Goal: Information Seeking & Learning: Learn about a topic

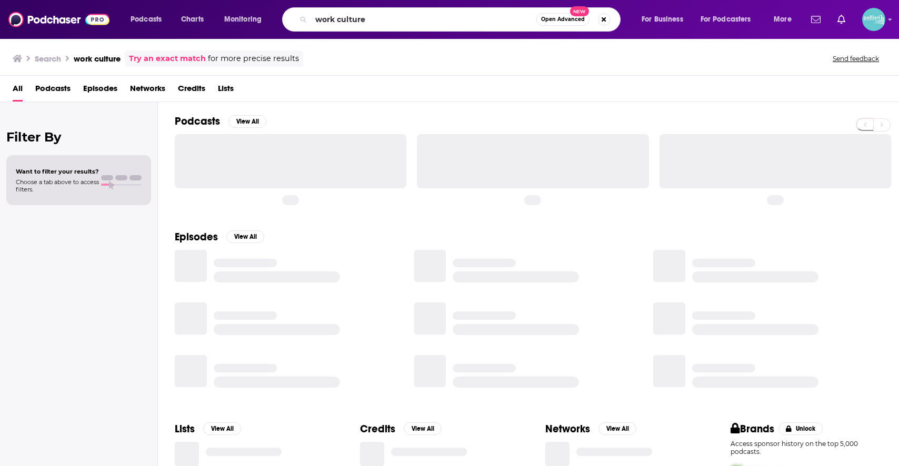
click at [357, 25] on input "work culture" at bounding box center [423, 19] width 225 height 17
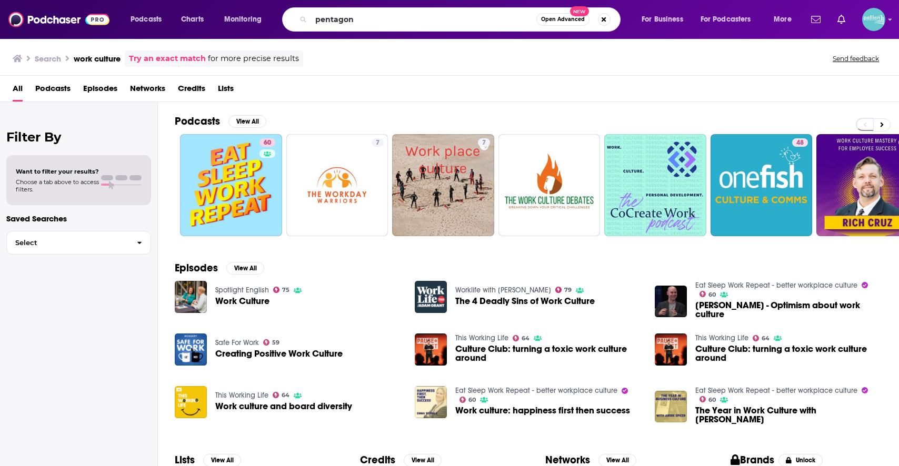
type input "pentagon"
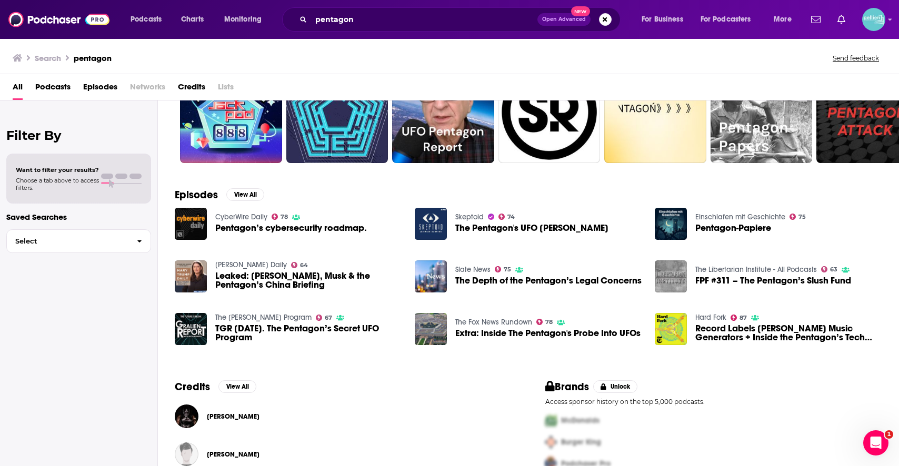
scroll to position [52, 0]
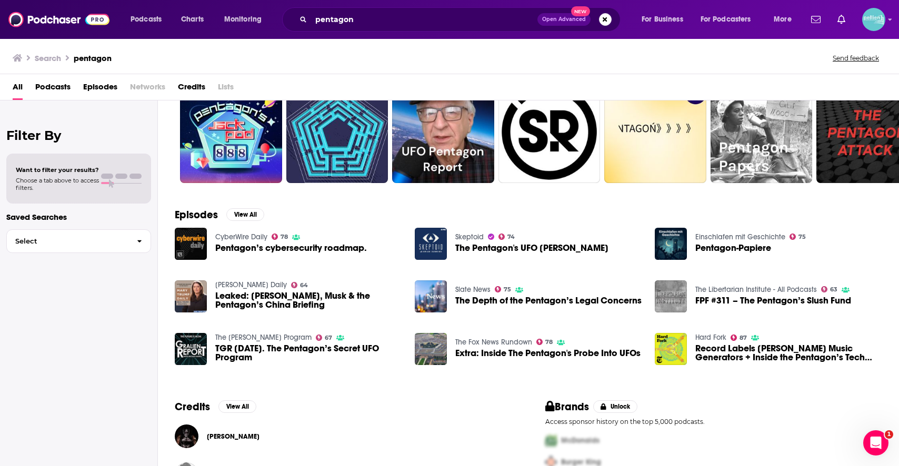
click at [60, 90] on span "Podcasts" at bounding box center [52, 89] width 35 height 22
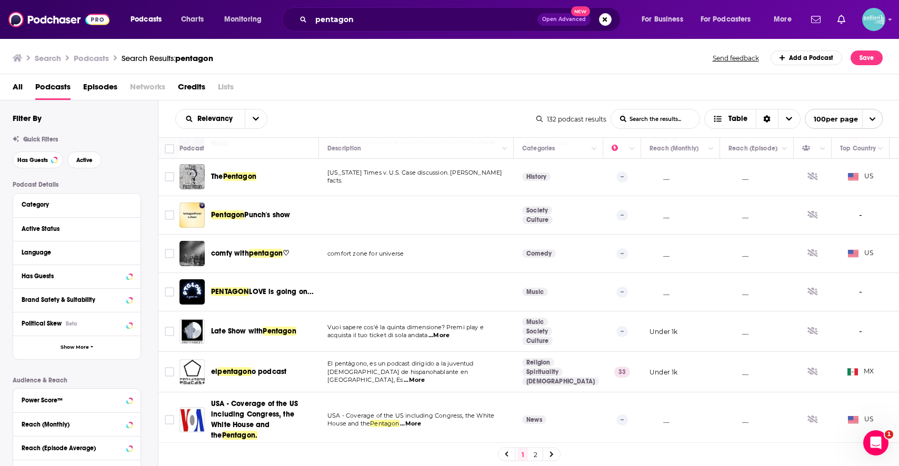
scroll to position [511, 0]
